Goal: Communication & Community: Connect with others

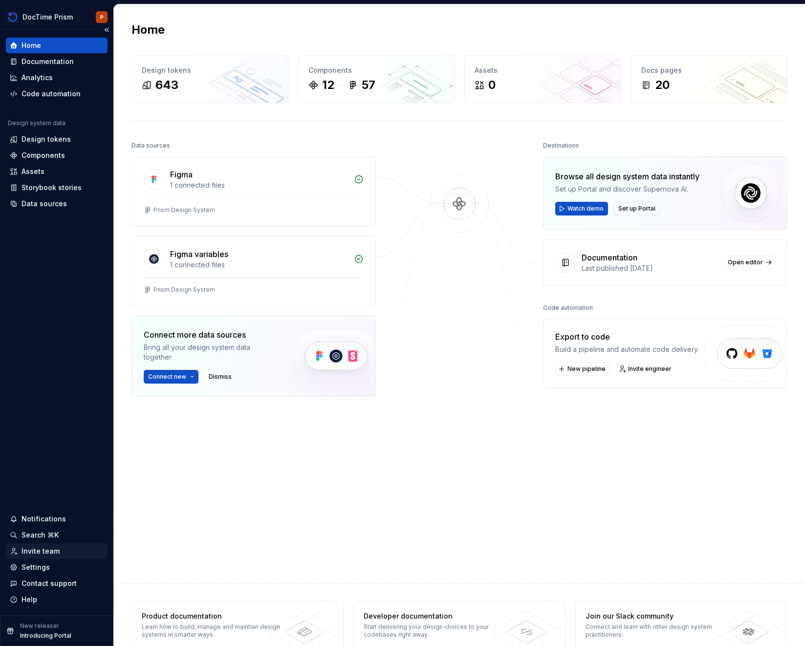
click at [50, 545] on div "Invite team" at bounding box center [57, 552] width 102 height 16
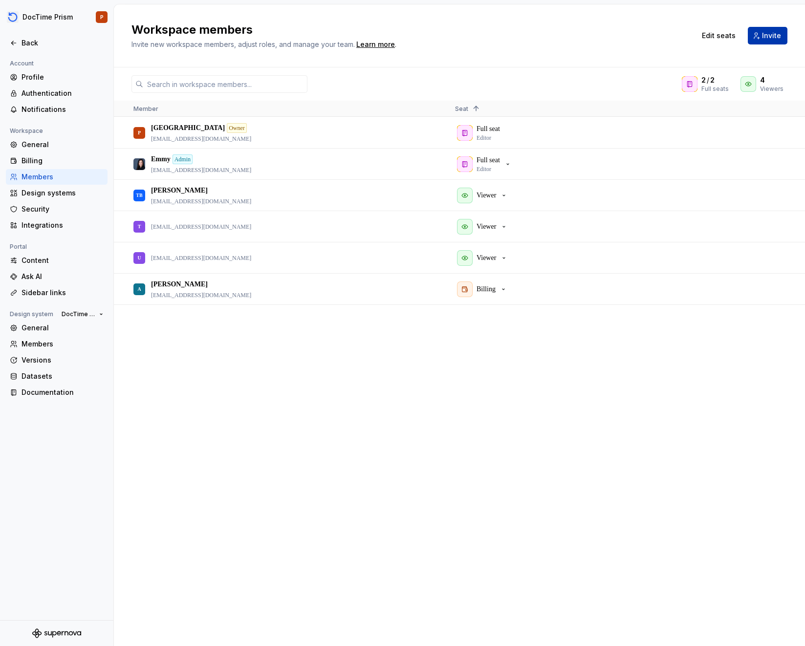
click at [781, 34] on button "Invite" at bounding box center [768, 36] width 40 height 18
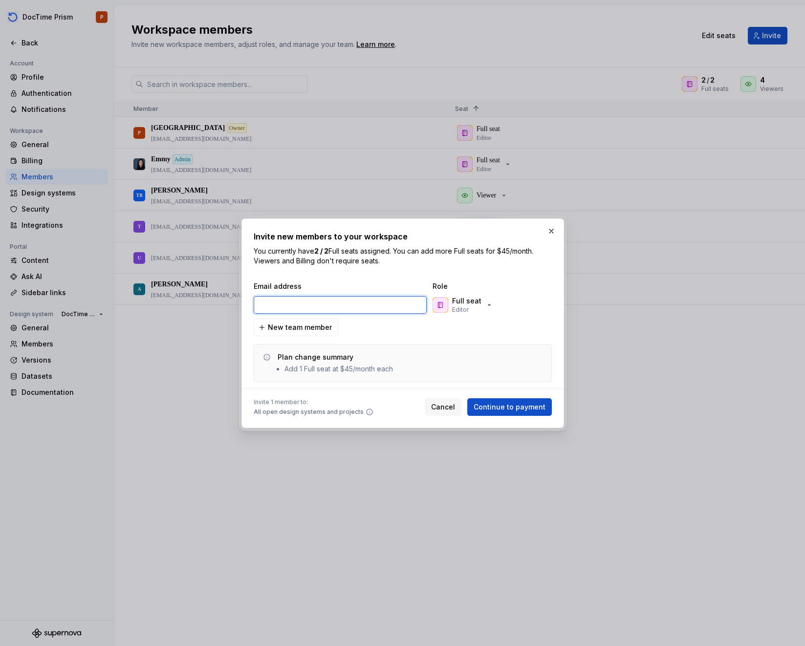
paste input "jborder@ludiinc.com"
type input "jborder@ludiinc.com"
click at [492, 299] on div "Full seat Editor" at bounding box center [480, 305] width 98 height 20
click at [491, 301] on button "Full seat Editor" at bounding box center [464, 305] width 66 height 20
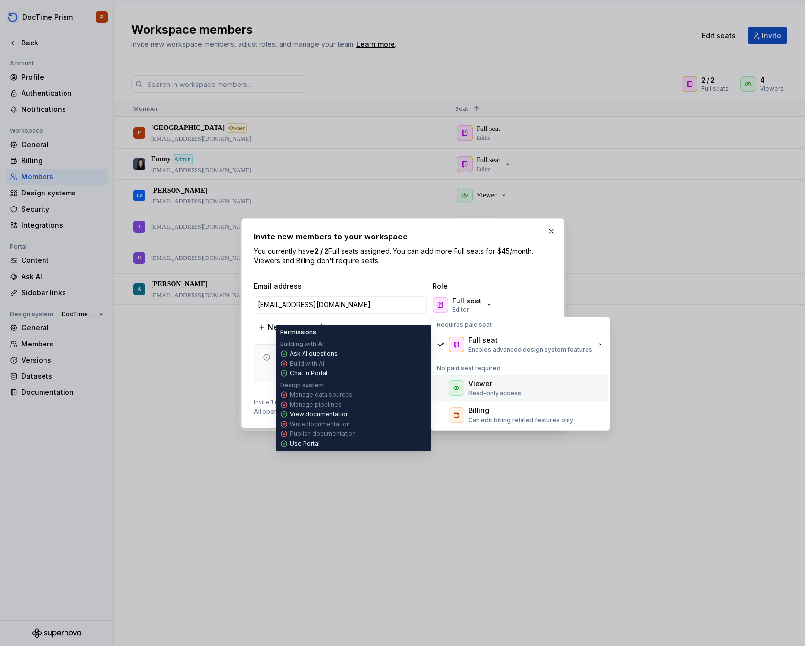
click at [501, 383] on div "Viewer" at bounding box center [494, 384] width 53 height 10
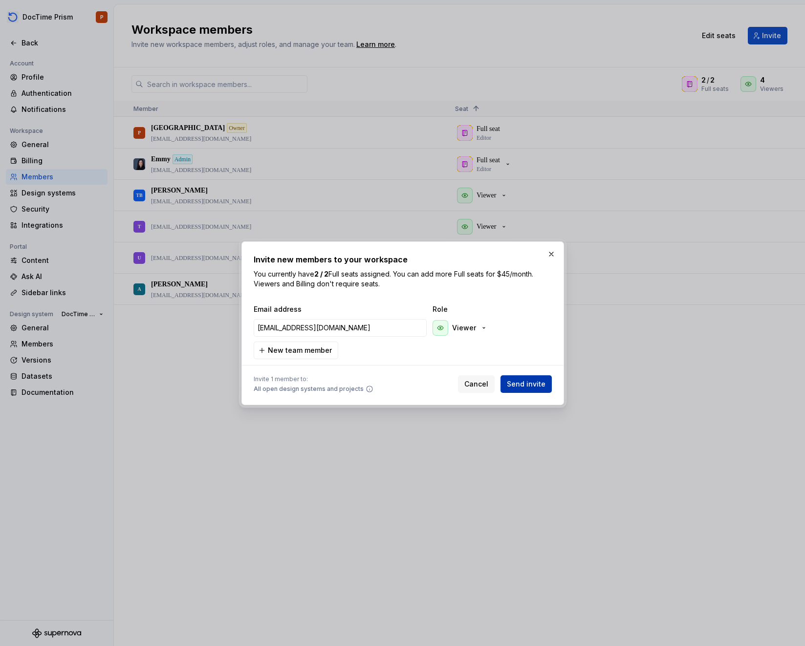
click at [519, 386] on span "Send invite" at bounding box center [526, 384] width 39 height 10
